Goal: Information Seeking & Learning: Learn about a topic

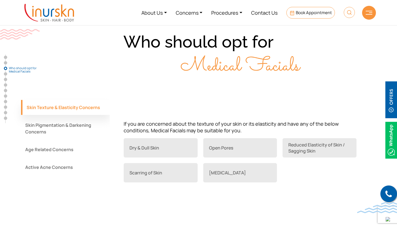
scroll to position [402, 0]
click at [65, 162] on button "Active Acne Concerns" at bounding box center [65, 168] width 89 height 15
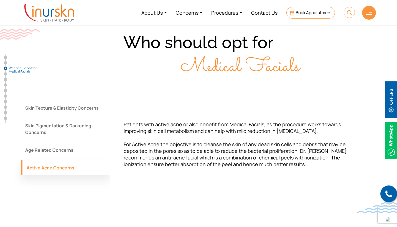
click at [70, 108] on button "Skin Texture & Elasticity Concerns" at bounding box center [65, 108] width 89 height 15
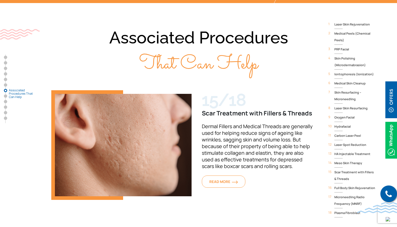
scroll to position [1565, 0]
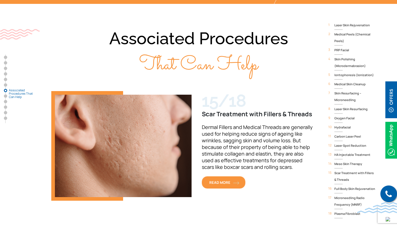
click at [217, 177] on link "READ MORE" at bounding box center [224, 183] width 44 height 12
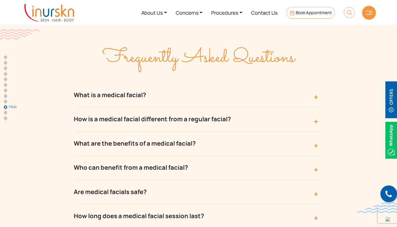
scroll to position [2163, 0]
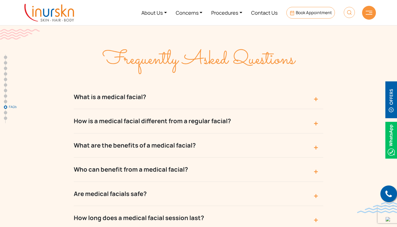
click at [121, 85] on button "What is a medical facial?" at bounding box center [199, 97] width 250 height 24
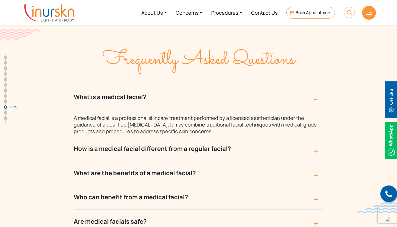
click at [392, 107] on img at bounding box center [392, 100] width 12 height 37
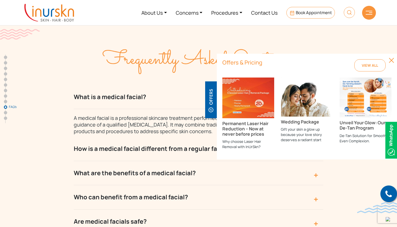
click at [253, 94] on img at bounding box center [248, 98] width 52 height 40
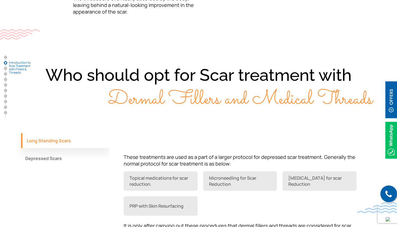
scroll to position [577, 0]
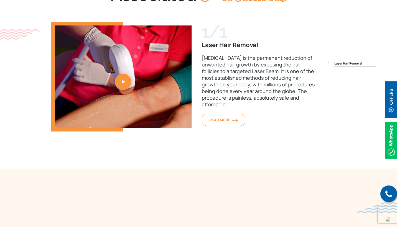
scroll to position [682, 0]
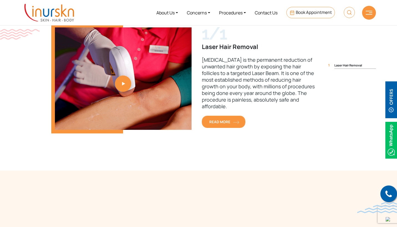
click at [232, 123] on span "READ MORE" at bounding box center [223, 122] width 29 height 5
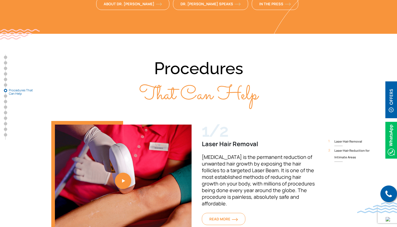
scroll to position [1733, 0]
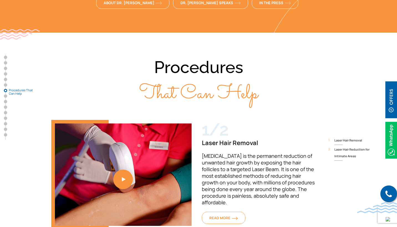
click at [127, 142] on link "1 / 2" at bounding box center [123, 175] width 144 height 110
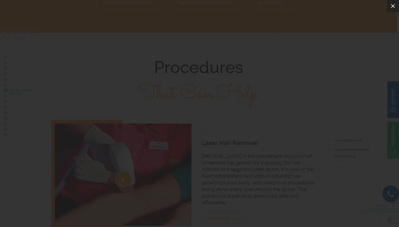
click at [395, 10] on button at bounding box center [393, 6] width 12 height 12
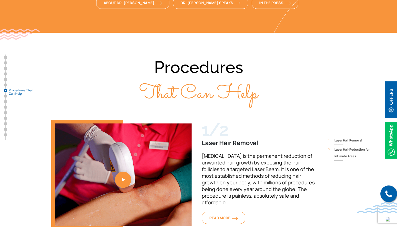
click at [391, 109] on img at bounding box center [392, 100] width 12 height 37
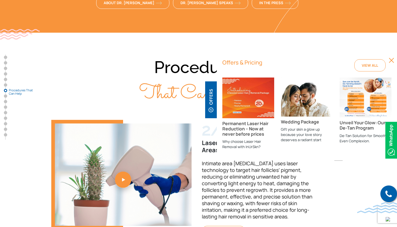
click at [296, 120] on h3 "Wedding Package" at bounding box center [307, 122] width 52 height 5
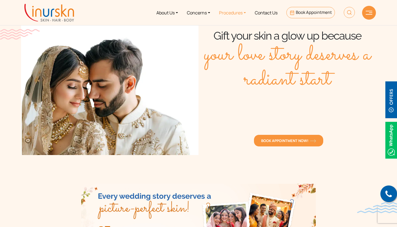
click at [229, 11] on link "Procedures" at bounding box center [233, 12] width 36 height 21
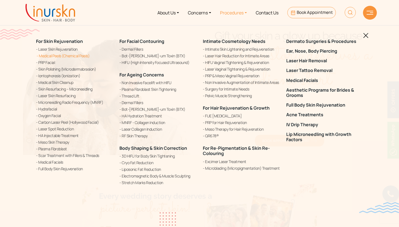
click at [66, 56] on link "Medical Peels (Chemical Peels)" at bounding box center [74, 56] width 77 height 6
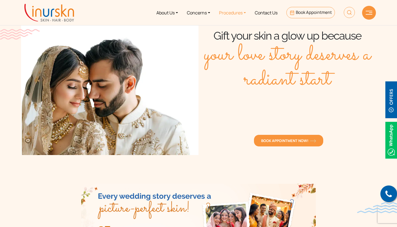
click at [233, 13] on link "Procedures" at bounding box center [233, 12] width 36 height 21
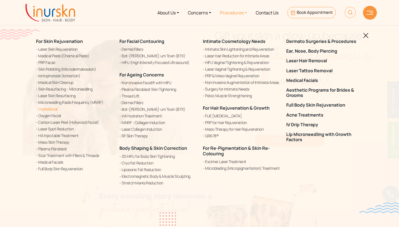
click at [49, 108] on link "Hydrafacial" at bounding box center [74, 109] width 77 height 6
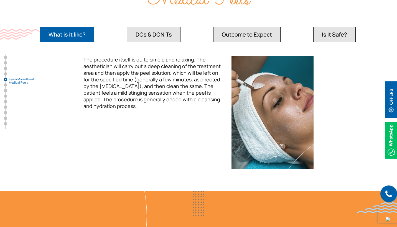
scroll to position [1021, 0]
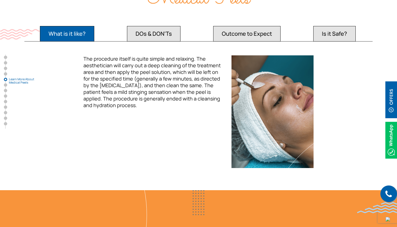
click at [94, 26] on button "DOs & DON'Ts" at bounding box center [67, 34] width 54 height 16
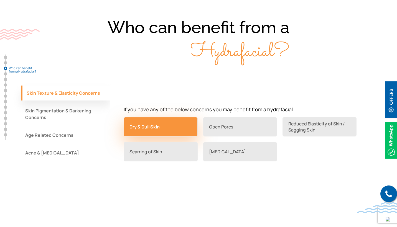
scroll to position [497, 0]
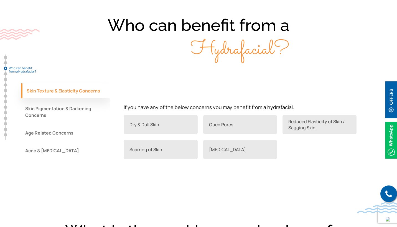
click at [63, 152] on button "Acne & Acne Scars" at bounding box center [65, 150] width 89 height 15
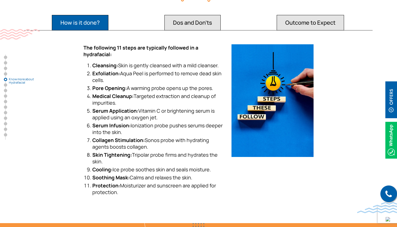
scroll to position [1062, 0]
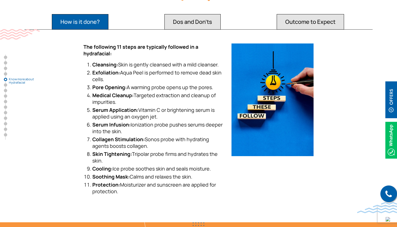
click at [108, 16] on button "Dos and Don'ts" at bounding box center [80, 22] width 57 height 16
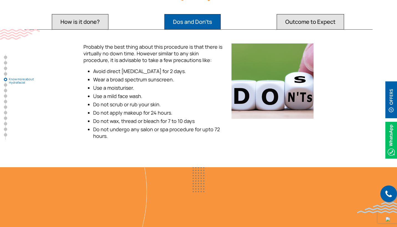
click at [108, 14] on button "Outcome to Expect" at bounding box center [80, 22] width 57 height 16
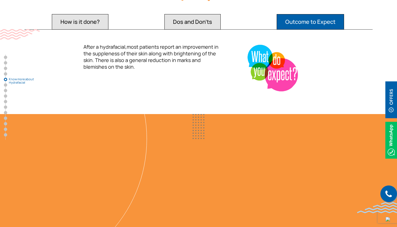
click at [83, 17] on button "How is it done?" at bounding box center [80, 22] width 57 height 16
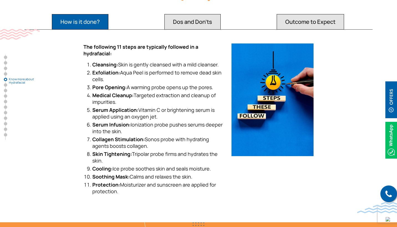
click at [393, 141] on img at bounding box center [392, 140] width 12 height 37
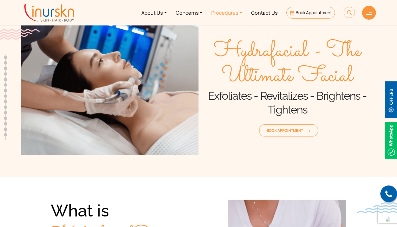
scroll to position [0, 0]
click at [312, 10] on span "Book Appointment" at bounding box center [314, 13] width 36 height 6
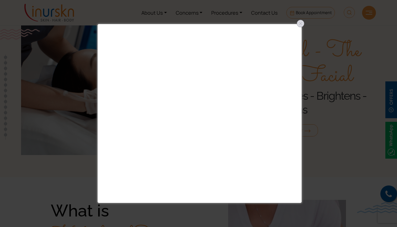
click at [299, 24] on div at bounding box center [300, 23] width 9 height 9
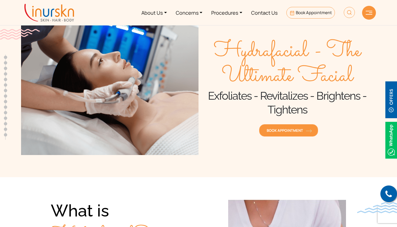
click at [298, 131] on span "Book Appointment" at bounding box center [289, 130] width 44 height 5
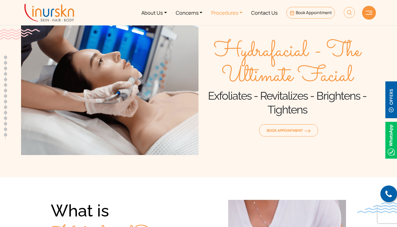
click at [221, 16] on link "Procedures" at bounding box center [227, 12] width 40 height 21
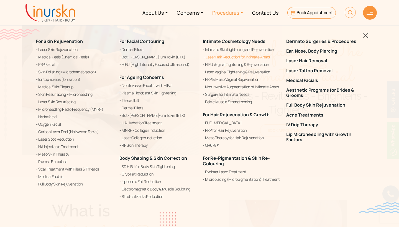
click at [232, 59] on link "Laser Hair Reduction for Intimate Areas" at bounding box center [241, 57] width 77 height 7
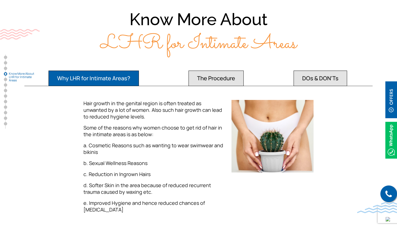
scroll to position [767, 0]
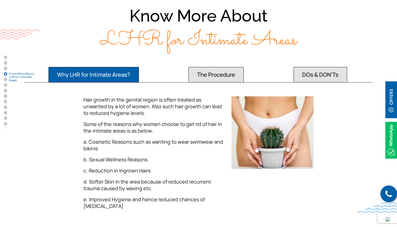
click at [139, 72] on button "The Procedure" at bounding box center [94, 75] width 90 height 16
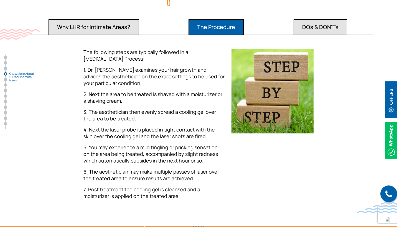
scroll to position [817, 0]
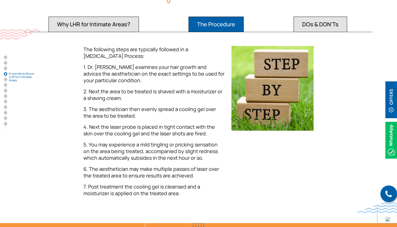
click at [139, 21] on button "DOs & DON'Ts" at bounding box center [94, 25] width 90 height 16
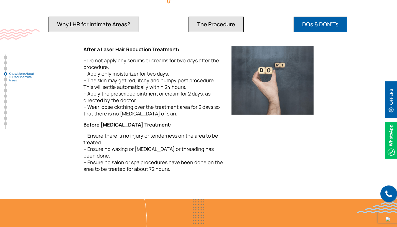
click at [139, 17] on button "The Procedure" at bounding box center [94, 25] width 90 height 16
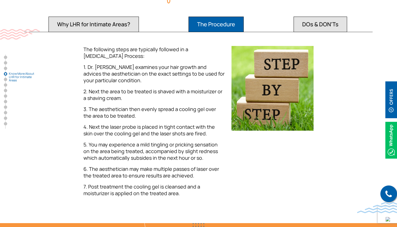
click at [128, 19] on button "Why LHR for Intimate Areas?" at bounding box center [94, 25] width 90 height 16
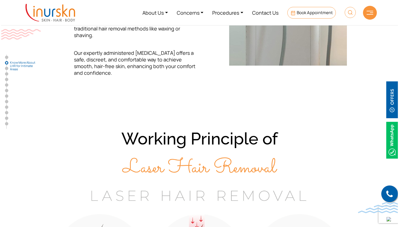
scroll to position [339, 0]
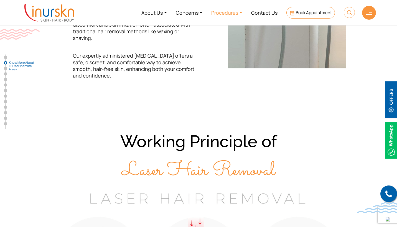
click at [227, 11] on link "Procedures" at bounding box center [227, 12] width 40 height 21
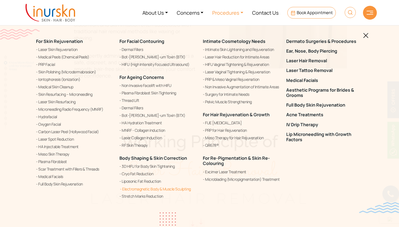
click at [148, 188] on link "Electromagnetic Body & Muscle Sculpting" at bounding box center [158, 189] width 77 height 7
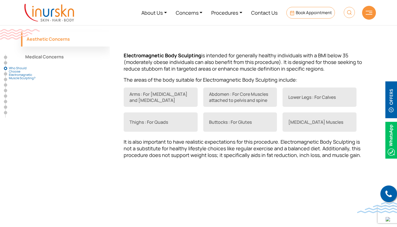
scroll to position [543, 0]
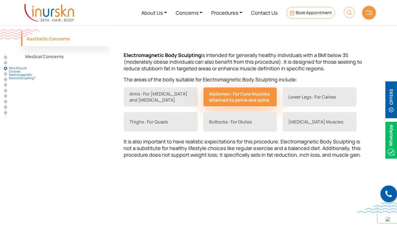
click at [220, 87] on link "Abdomen : For Core Muscles attached to pelvis and spine" at bounding box center [240, 96] width 74 height 19
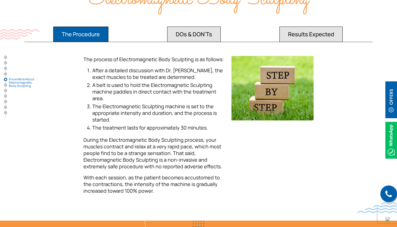
scroll to position [1114, 0]
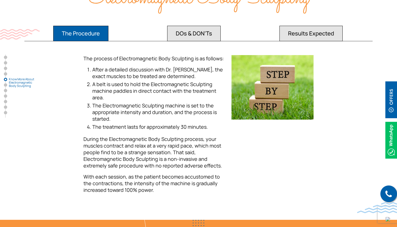
click at [108, 26] on button "DOs & DON'Ts" at bounding box center [80, 34] width 55 height 16
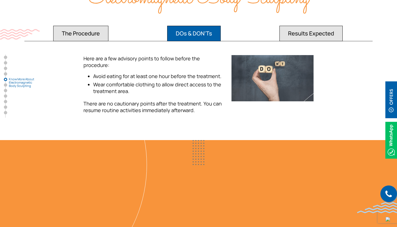
click at [108, 26] on button "Results Expected" at bounding box center [80, 34] width 55 height 16
